Goal: Information Seeking & Learning: Learn about a topic

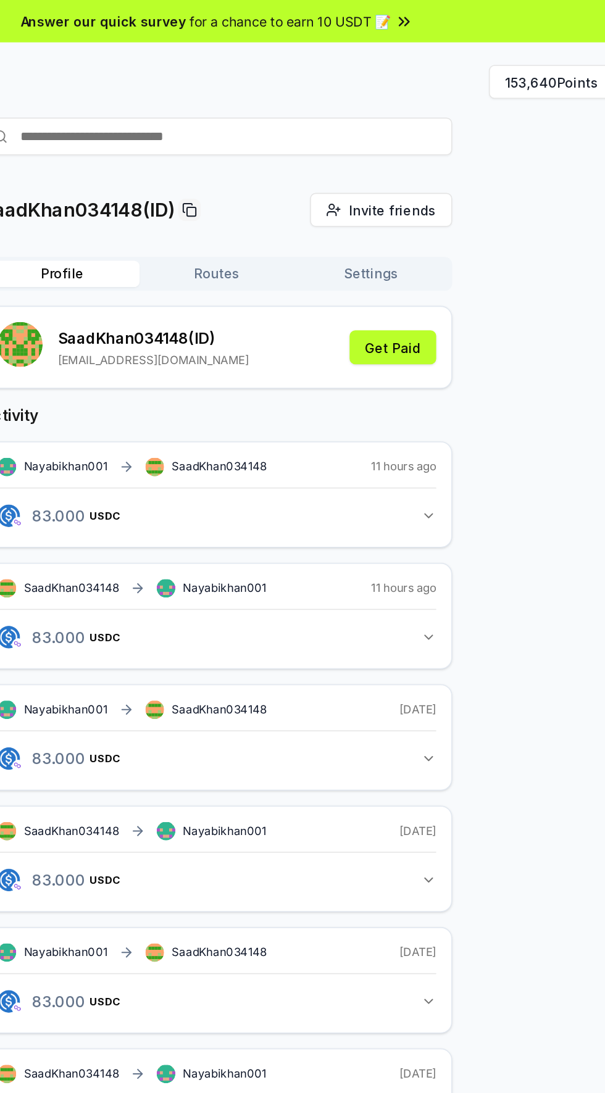
click at [529, 56] on button "153,640 Points" at bounding box center [522, 54] width 82 height 22
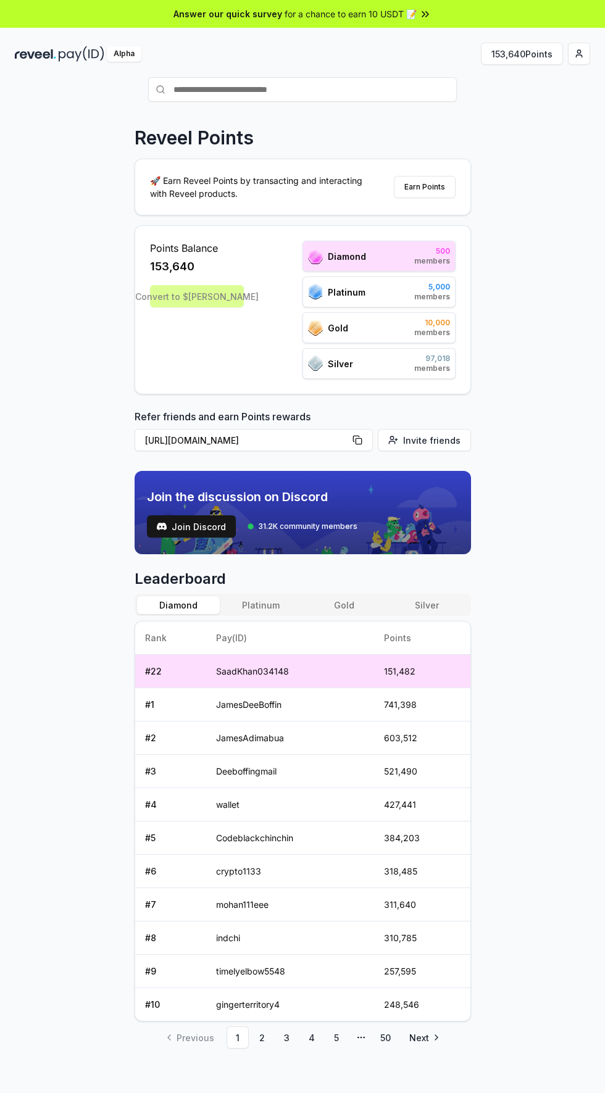
click at [432, 1042] on link "Next" at bounding box center [423, 1037] width 48 height 22
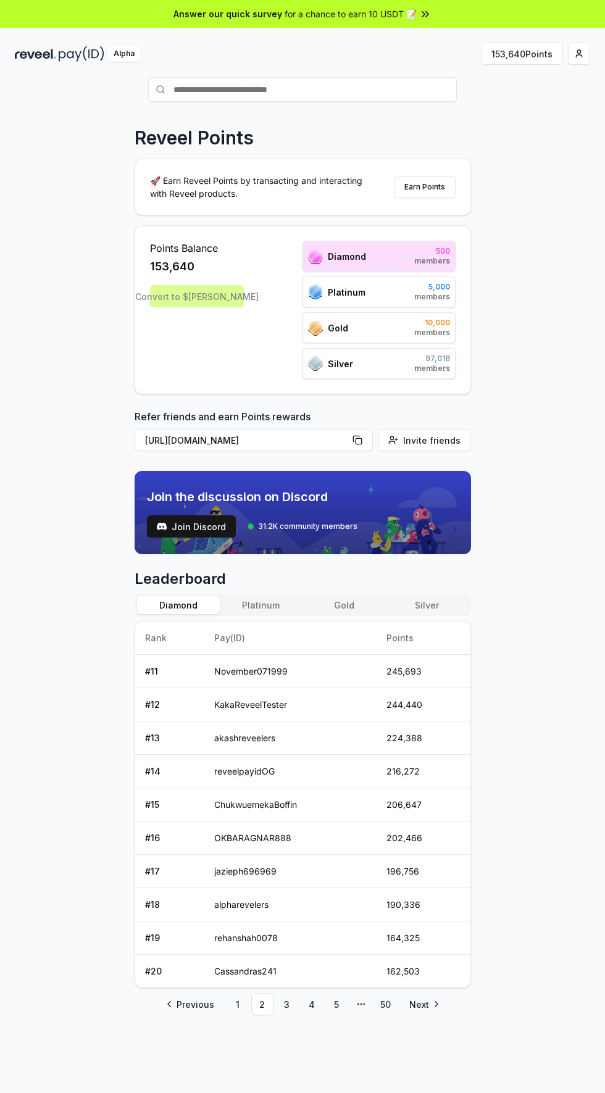
click at [439, 996] on link "Next" at bounding box center [423, 1004] width 48 height 22
click at [275, 608] on button "Platinum" at bounding box center [261, 605] width 83 height 18
click at [371, 610] on button "Gold" at bounding box center [343, 605] width 83 height 18
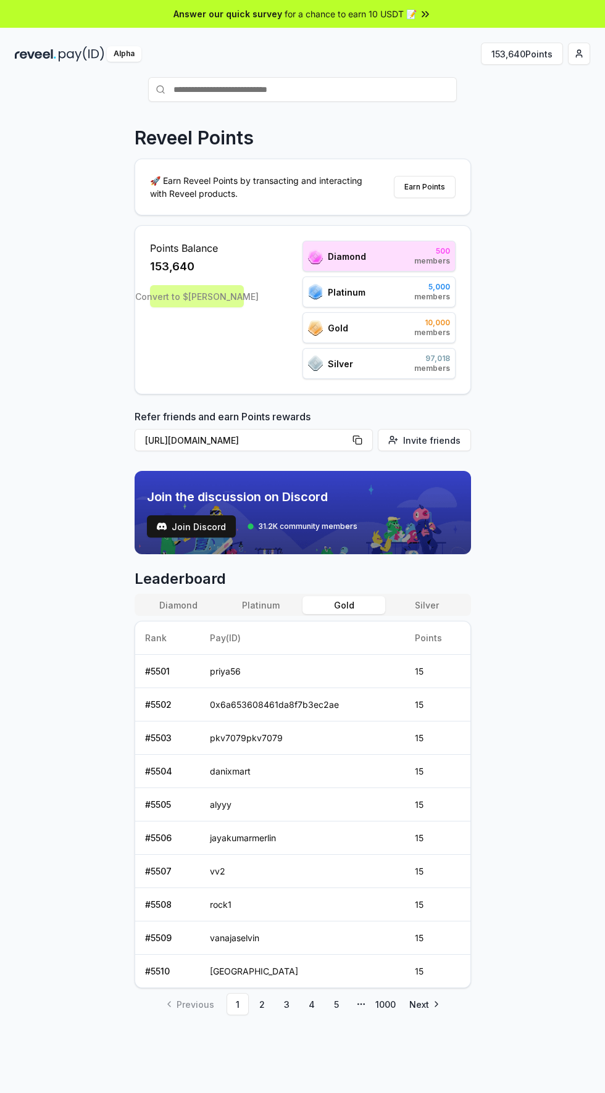
click at [265, 599] on button "Platinum" at bounding box center [261, 605] width 83 height 18
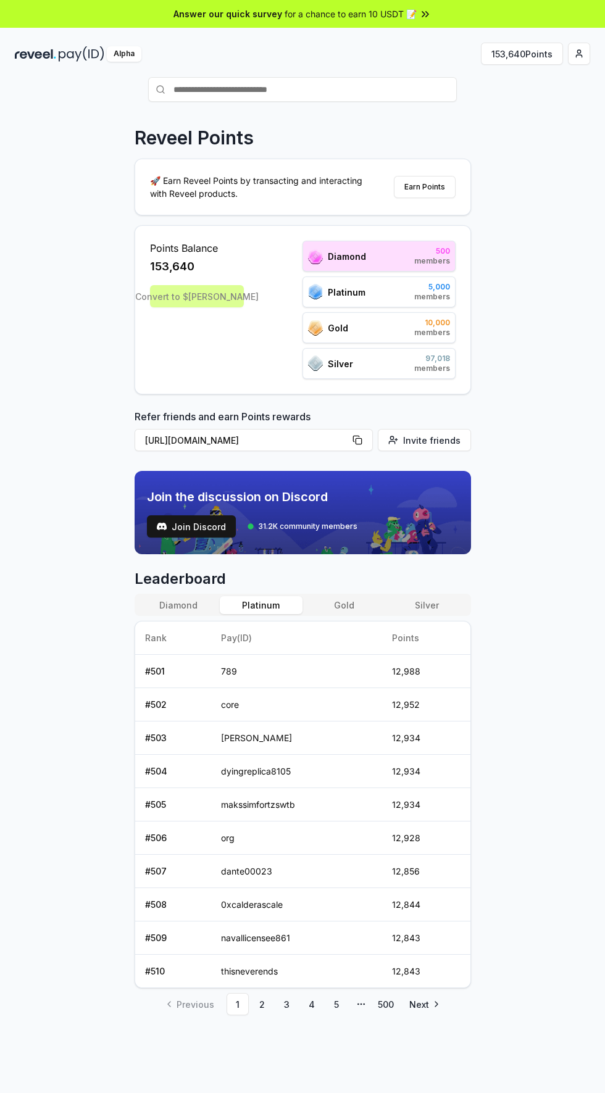
click at [188, 603] on button "Diamond" at bounding box center [178, 605] width 83 height 18
